Goal: Task Accomplishment & Management: Complete application form

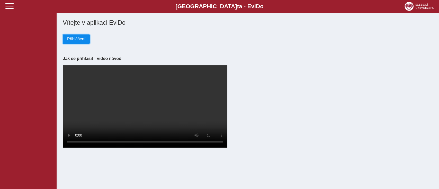
click at [84, 42] on button "Přihlášení" at bounding box center [76, 38] width 27 height 9
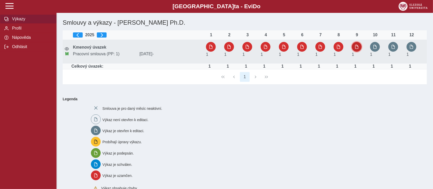
click at [356, 45] on span "button" at bounding box center [357, 47] width 4 height 4
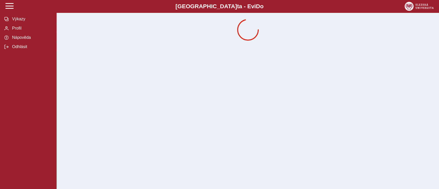
click at [431, 45] on div at bounding box center [248, 24] width 382 height 49
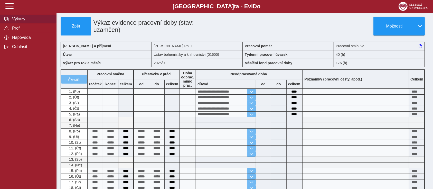
click at [20, 18] on span "Výkazy" at bounding box center [32, 19] width 42 height 5
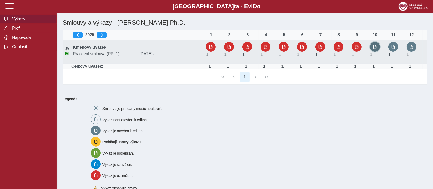
click at [375, 48] on span "button" at bounding box center [375, 47] width 4 height 4
